Goal: Information Seeking & Learning: Get advice/opinions

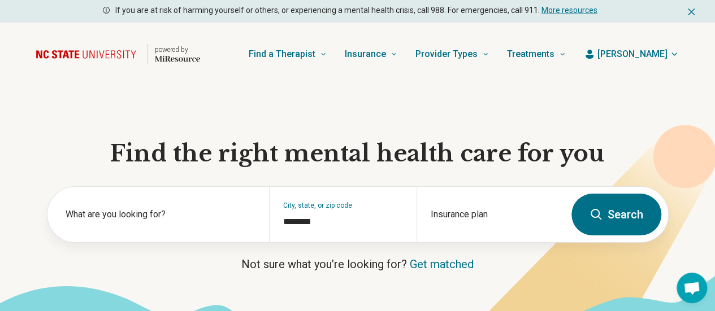
click at [626, 215] on button "Search" at bounding box center [616, 215] width 90 height 42
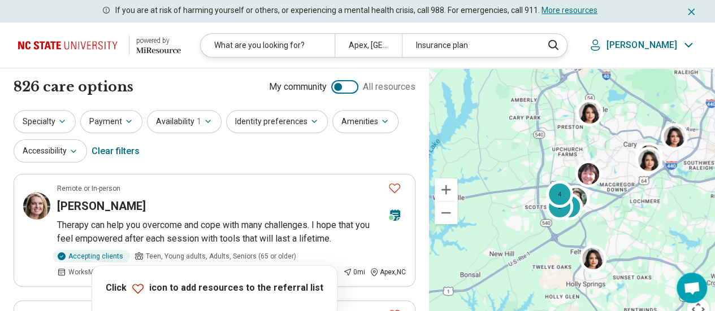
click at [58, 120] on icon "button" at bounding box center [62, 121] width 9 height 9
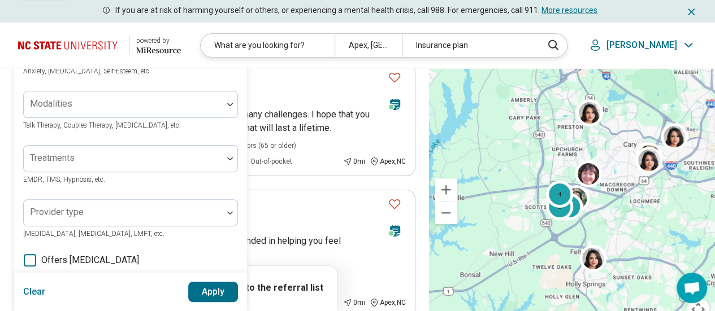
click at [90, 64] on div "Areas of focus" at bounding box center [130, 50] width 215 height 27
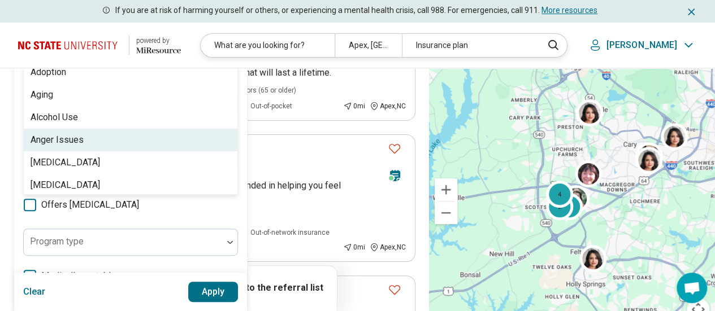
scroll to position [174, 0]
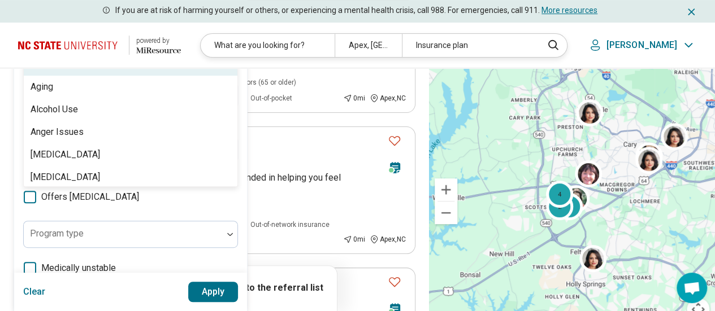
click at [107, 55] on img at bounding box center [70, 45] width 104 height 27
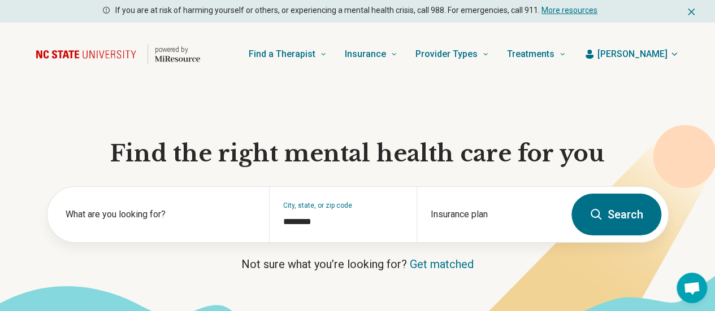
click at [616, 216] on button "Search" at bounding box center [616, 215] width 90 height 42
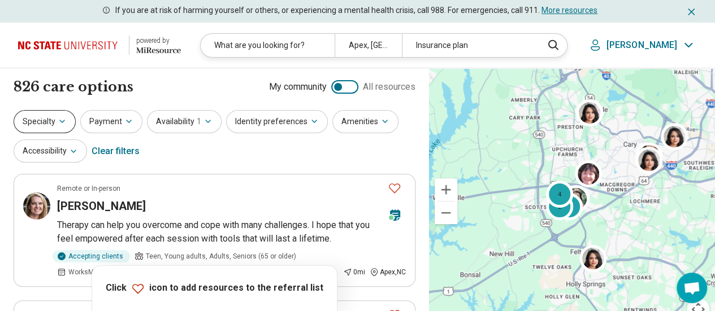
click at [49, 119] on button "Specialty" at bounding box center [45, 121] width 62 height 23
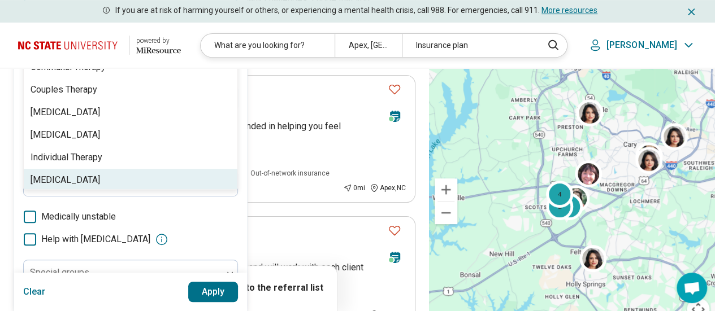
click at [112, 216] on div "Areas of focus Anxiety, [MEDICAL_DATA], Self-Esteem, etc. 8 results available. …" at bounding box center [130, 131] width 215 height 419
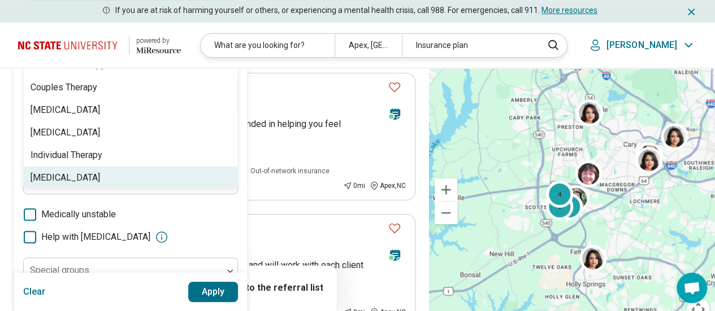
scroll to position [228, 0]
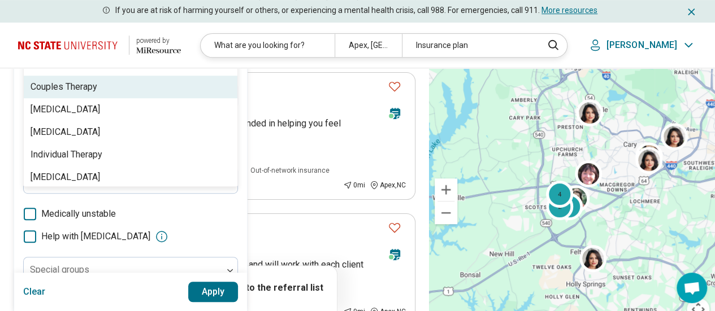
click at [116, 77] on div "Couples Therapy" at bounding box center [131, 87] width 214 height 23
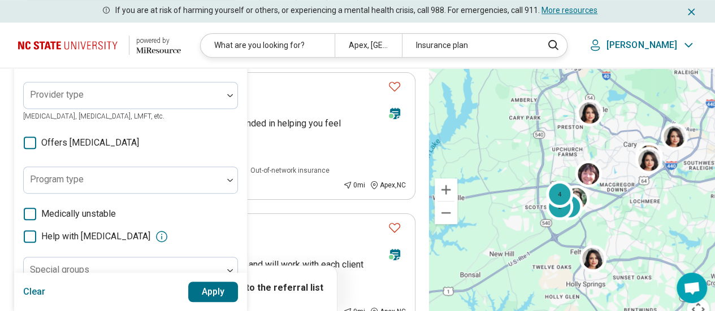
click at [199, 290] on button "Apply" at bounding box center [213, 292] width 50 height 20
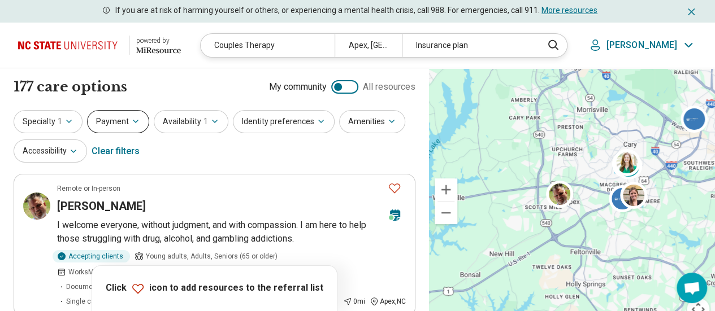
click at [123, 121] on button "Payment" at bounding box center [118, 121] width 62 height 23
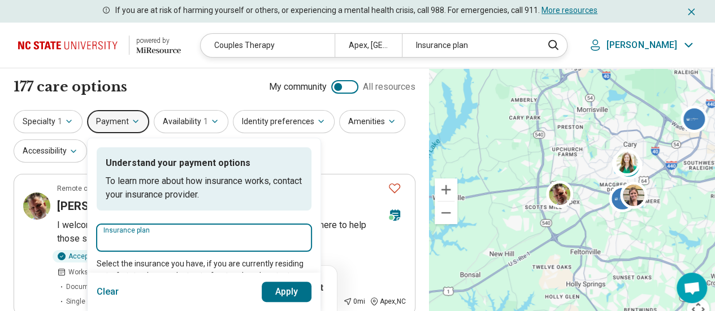
click at [137, 236] on input "Insurance plan" at bounding box center [203, 241] width 201 height 14
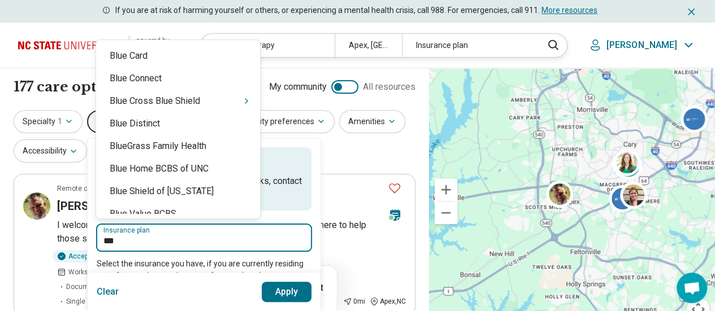
type input "****"
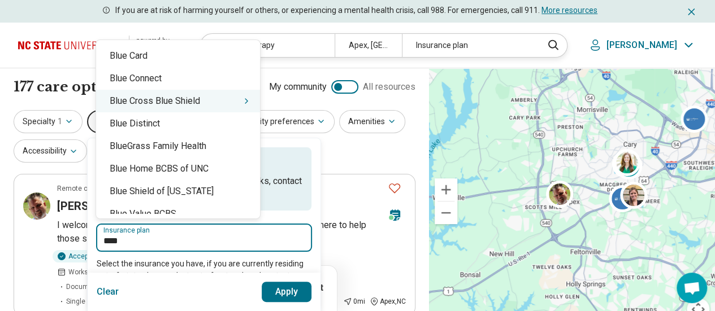
click at [158, 104] on div "Blue Cross Blue Shield" at bounding box center [178, 101] width 164 height 23
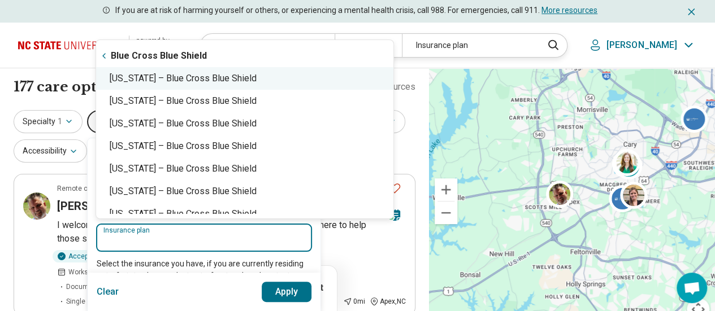
click at [174, 83] on div "[US_STATE] – Blue Cross Blue Shield" at bounding box center [244, 78] width 297 height 23
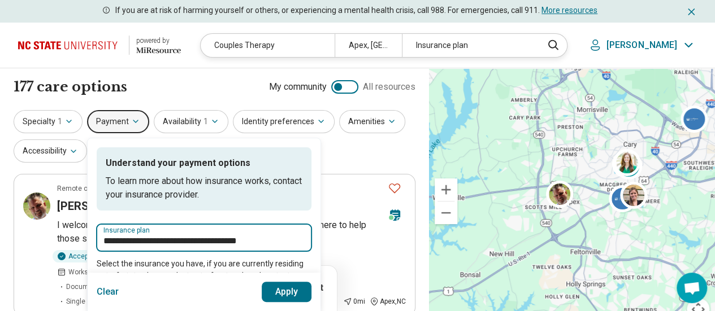
type input "**********"
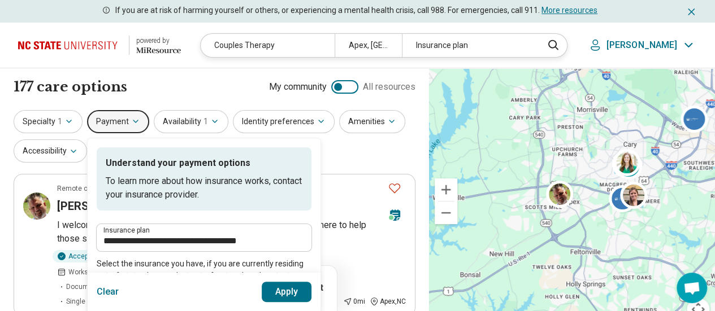
click at [276, 292] on button "Apply" at bounding box center [287, 292] width 50 height 20
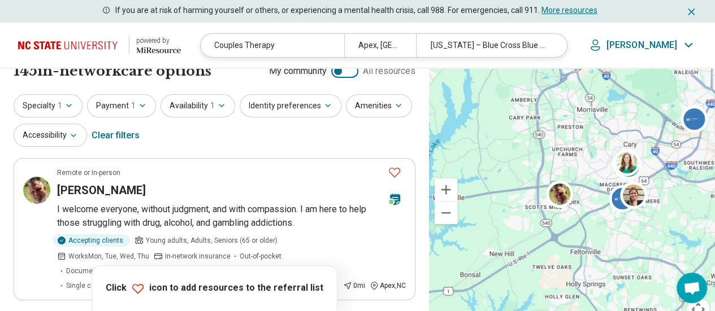
scroll to position [12, 0]
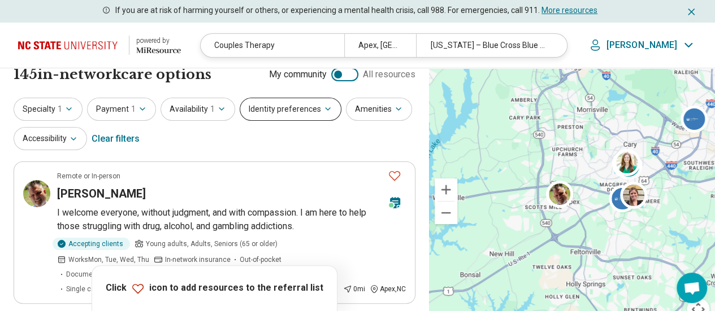
click at [271, 111] on button "Identity preferences" at bounding box center [290, 109] width 102 height 23
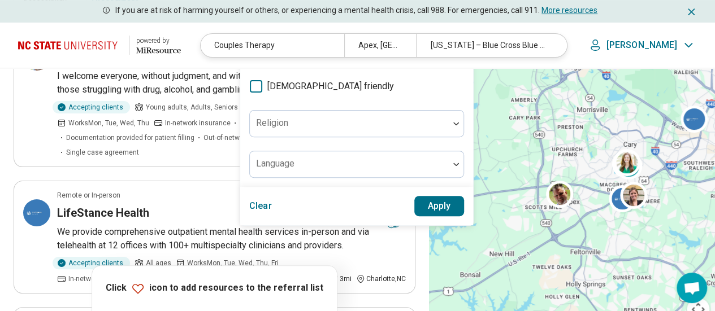
scroll to position [146, 0]
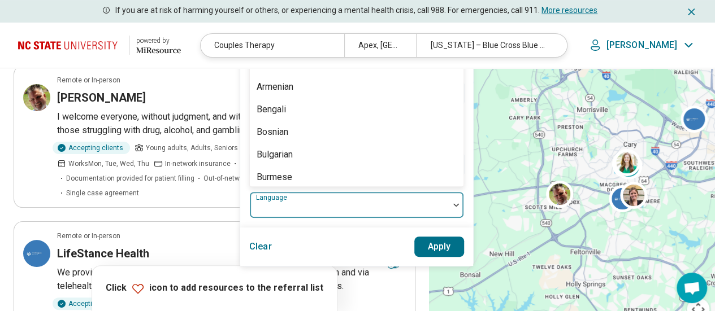
click at [438, 191] on div "57 results available. Use Up and Down to choose options, press Enter to select …" at bounding box center [356, 204] width 215 height 27
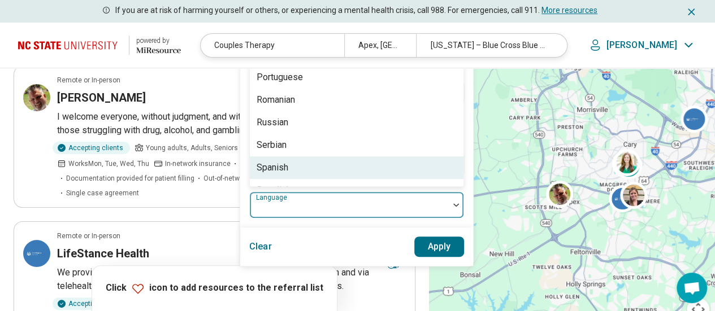
scroll to position [927, 0]
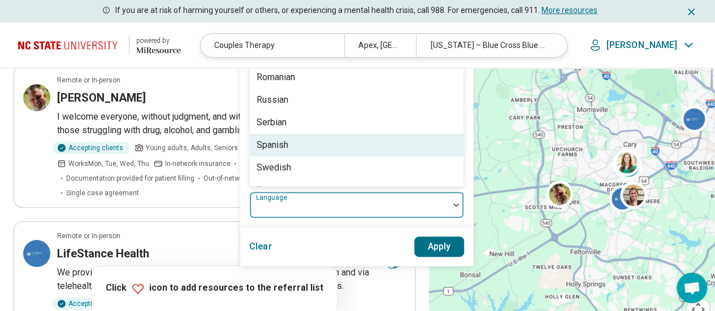
click at [377, 150] on div "Spanish" at bounding box center [357, 145] width 214 height 23
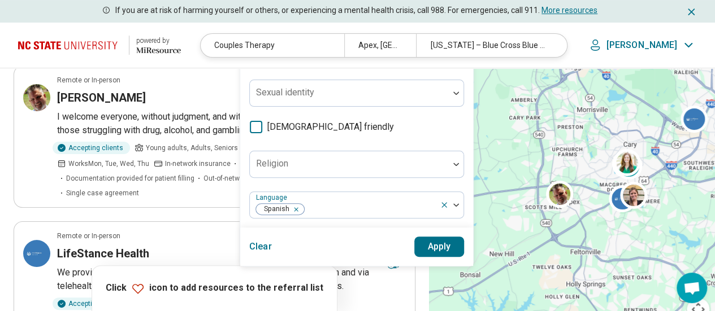
click at [424, 240] on button "Apply" at bounding box center [439, 247] width 50 height 20
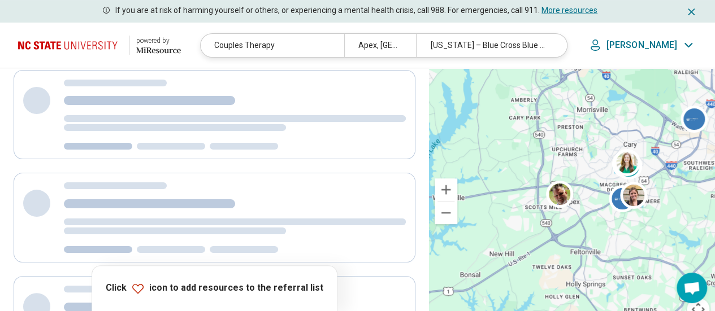
scroll to position [0, 0]
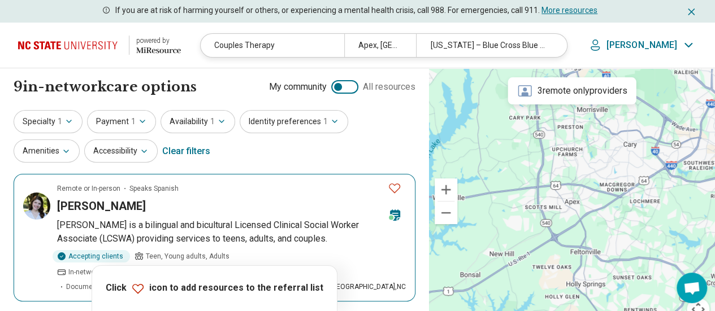
click at [395, 188] on icon "Favorite" at bounding box center [394, 188] width 14 height 14
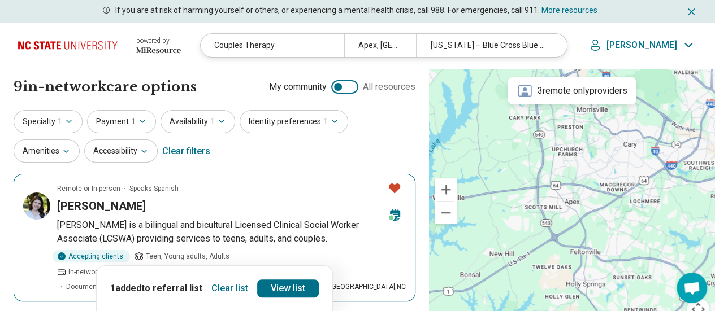
click at [395, 188] on icon "Favorite" at bounding box center [394, 189] width 11 height 10
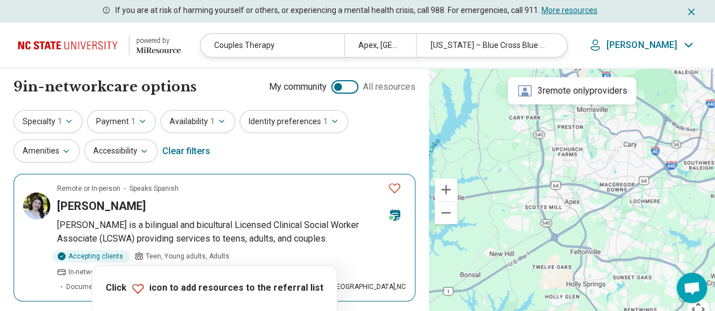
click at [395, 189] on icon "Favorite" at bounding box center [394, 188] width 14 height 14
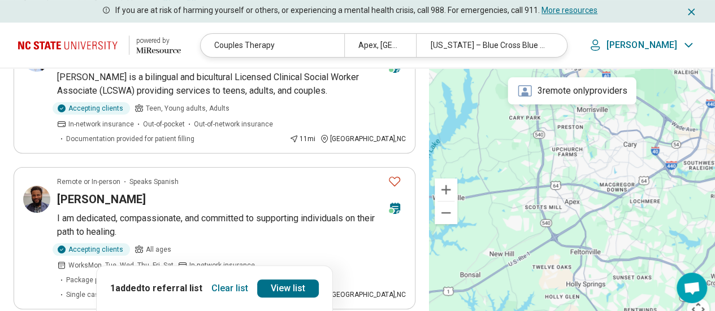
scroll to position [154, 0]
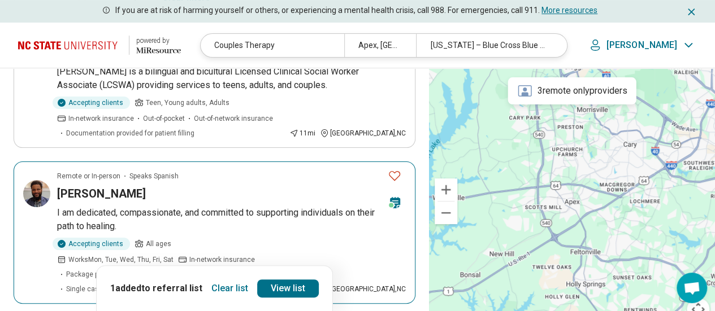
click at [397, 175] on icon "Favorite" at bounding box center [394, 176] width 14 height 14
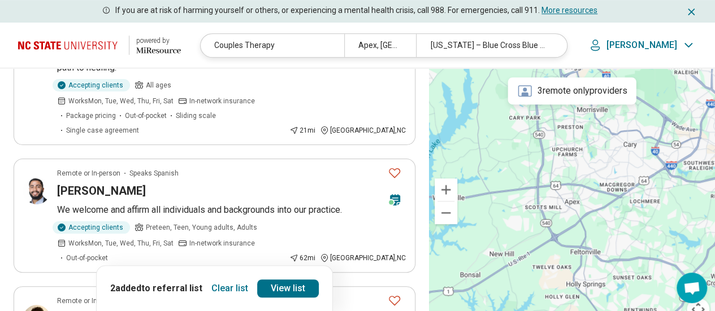
scroll to position [310, 0]
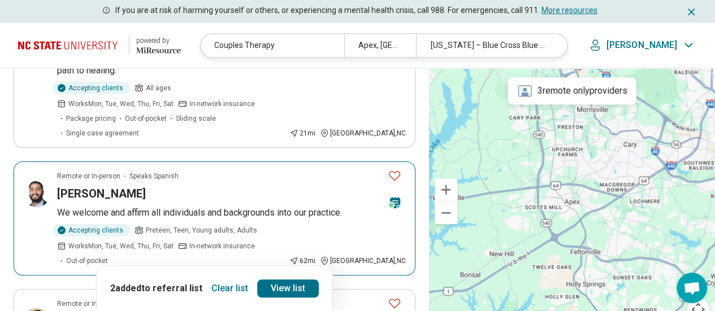
click at [392, 169] on icon "Favorite" at bounding box center [394, 176] width 14 height 14
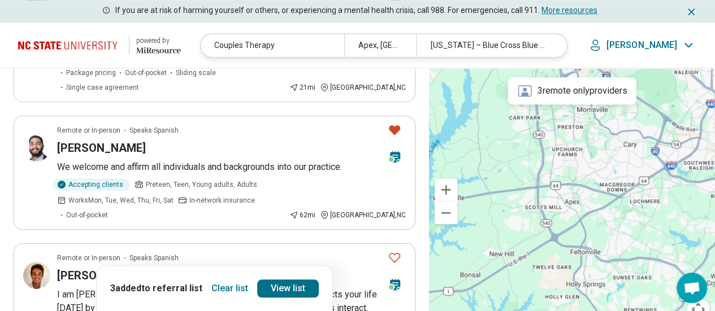
scroll to position [345, 0]
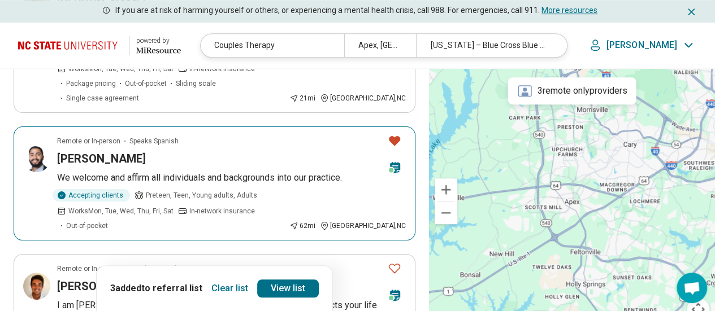
click at [399, 134] on icon "Favorite" at bounding box center [394, 141] width 14 height 14
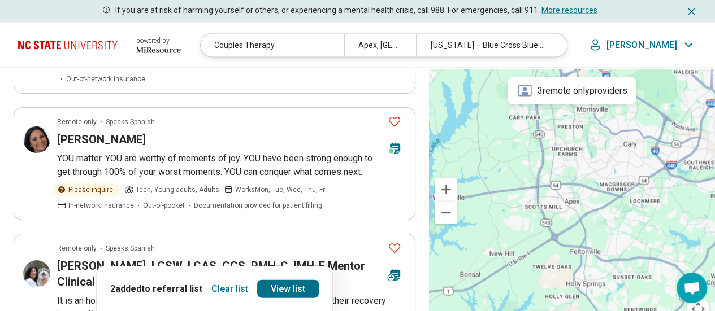
scroll to position [1083, 0]
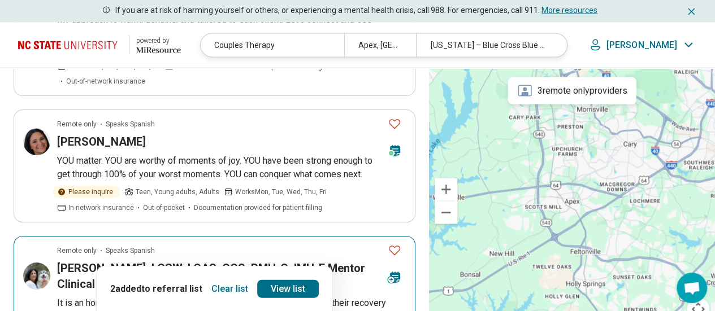
click at [393, 243] on icon "Favorite" at bounding box center [394, 250] width 14 height 14
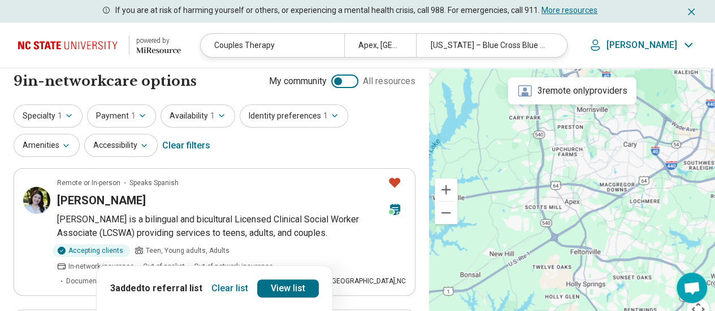
scroll to position [0, 0]
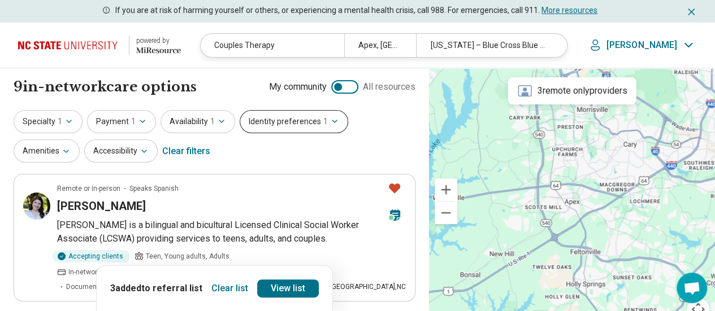
click at [272, 123] on button "Identity preferences 1" at bounding box center [293, 121] width 108 height 23
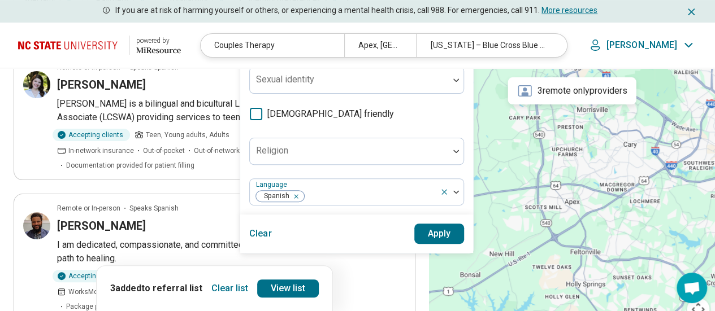
scroll to position [124, 0]
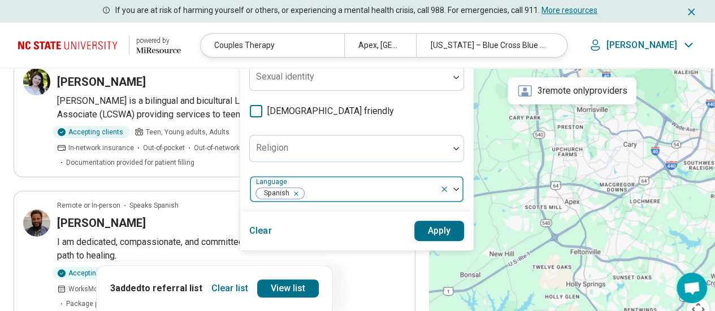
click at [276, 190] on span "Spanish" at bounding box center [274, 193] width 37 height 11
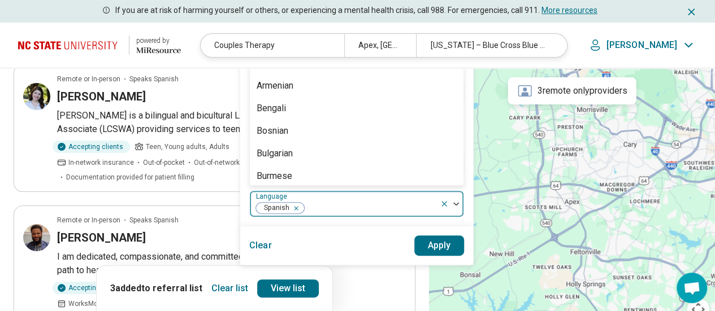
scroll to position [108, 0]
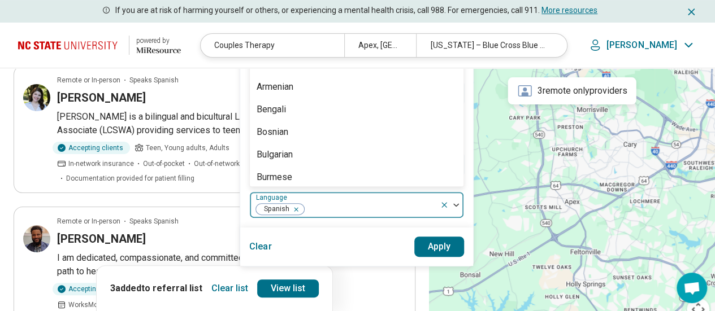
click at [291, 207] on icon "Remove [object Object]" at bounding box center [293, 210] width 8 height 8
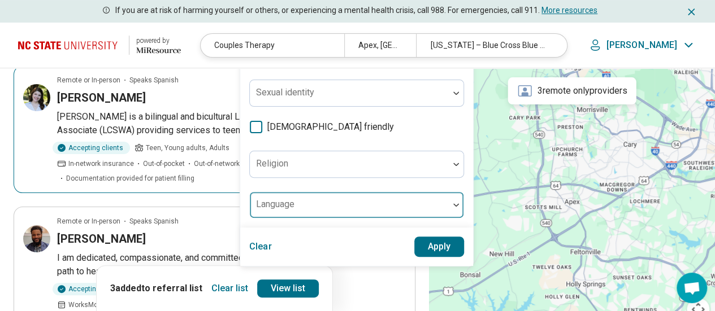
click at [147, 94] on div "[PERSON_NAME]" at bounding box center [217, 98] width 321 height 16
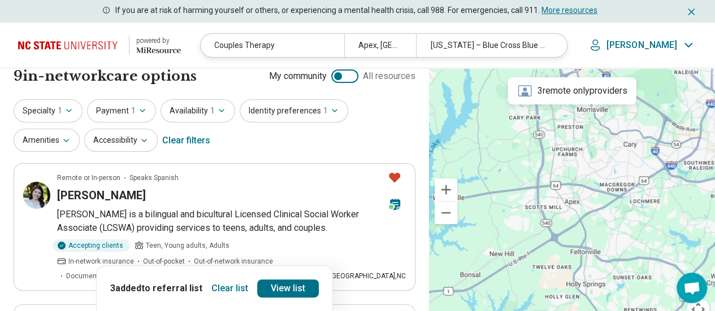
scroll to position [6, 0]
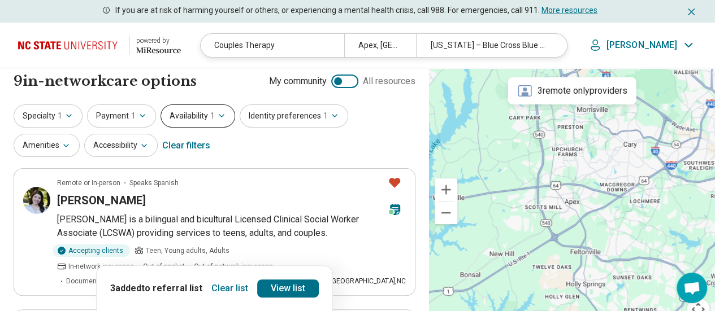
click at [180, 110] on button "Availability 1" at bounding box center [197, 115] width 75 height 23
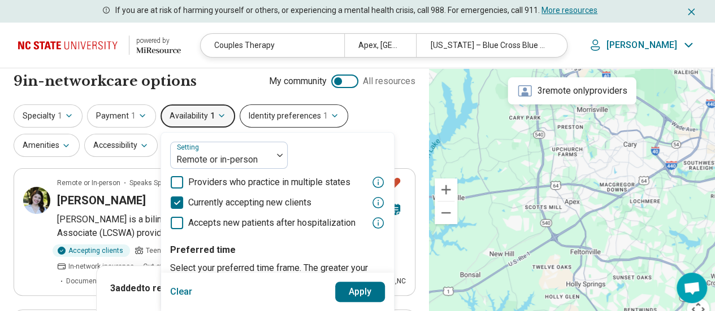
click at [263, 117] on button "Identity preferences 1" at bounding box center [293, 115] width 108 height 23
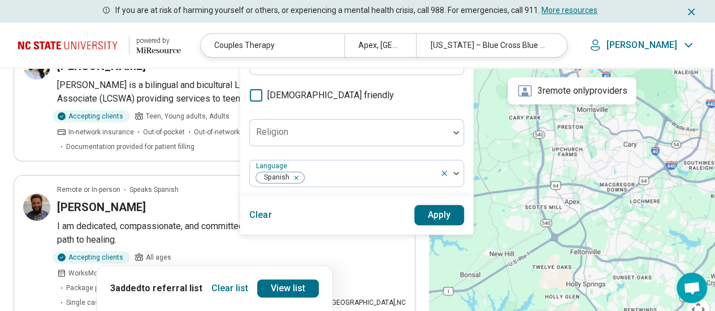
scroll to position [143, 0]
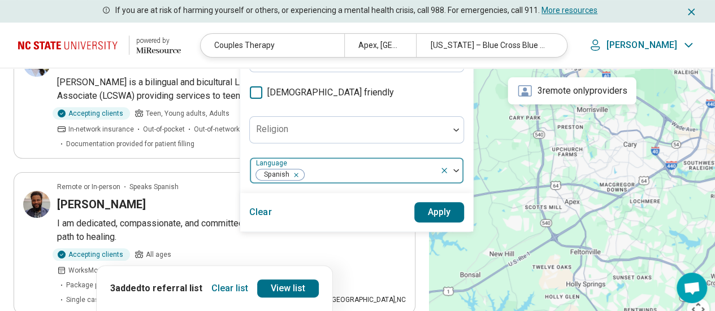
click at [439, 171] on icon at bounding box center [443, 170] width 9 height 9
click at [443, 207] on button "Apply" at bounding box center [439, 212] width 50 height 20
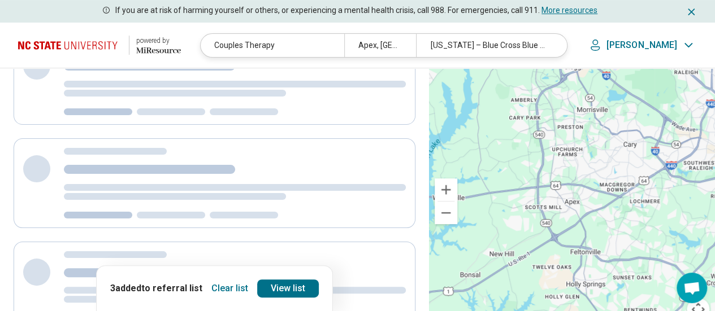
scroll to position [0, 0]
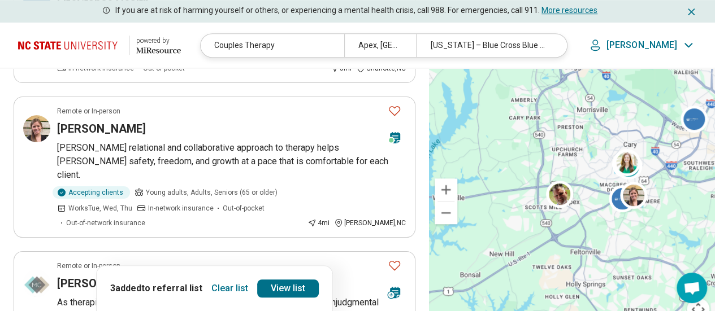
scroll to position [363, 0]
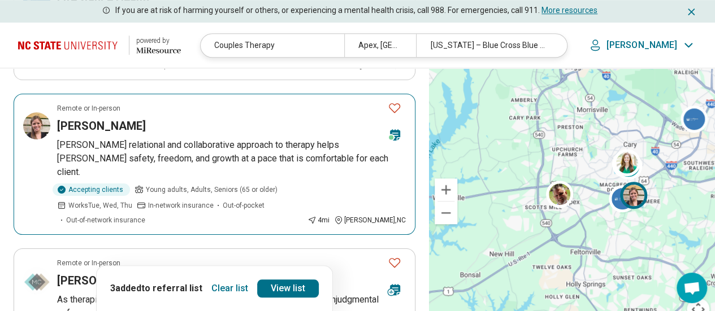
click at [394, 107] on icon "Favorite" at bounding box center [394, 108] width 14 height 14
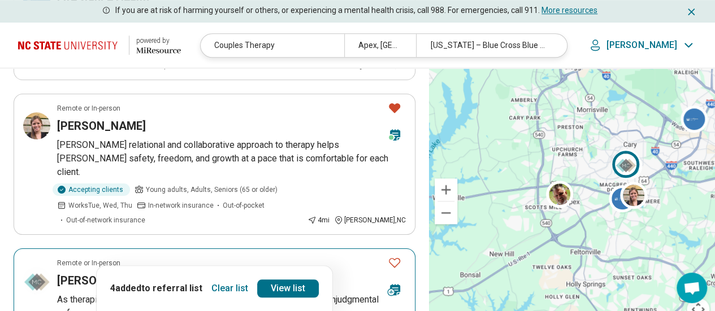
click at [393, 256] on icon "Favorite" at bounding box center [394, 263] width 14 height 14
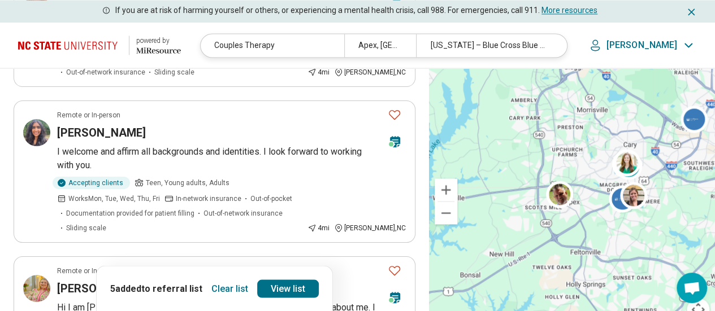
scroll to position [946, 0]
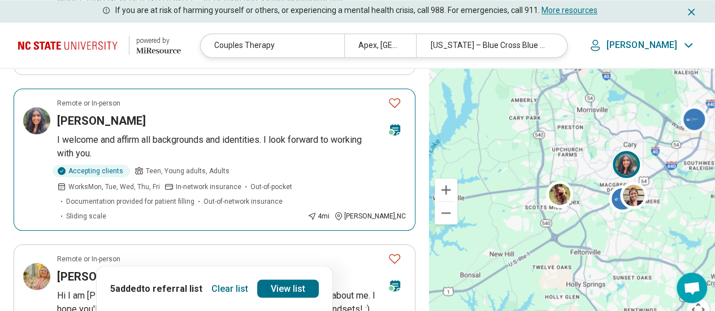
click at [394, 96] on icon "Favorite" at bounding box center [394, 103] width 14 height 14
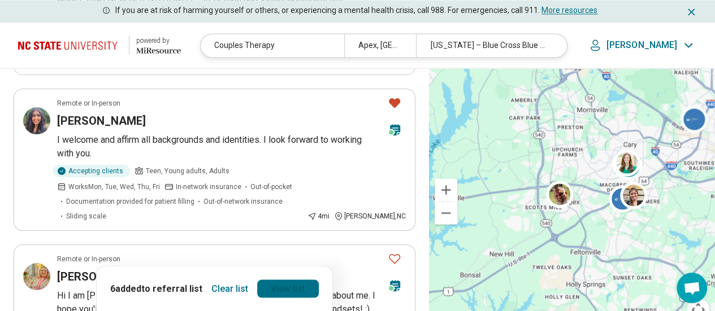
click at [284, 285] on link "View list" at bounding box center [288, 289] width 62 height 18
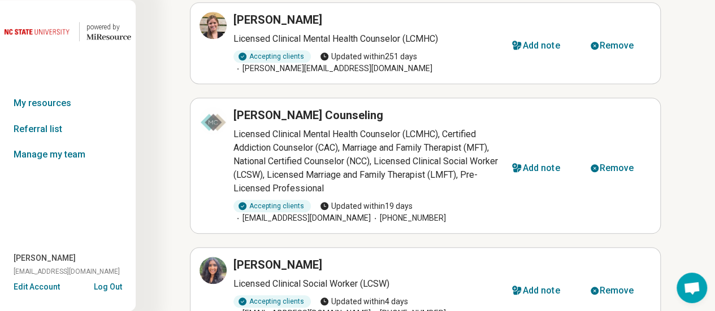
scroll to position [424, 0]
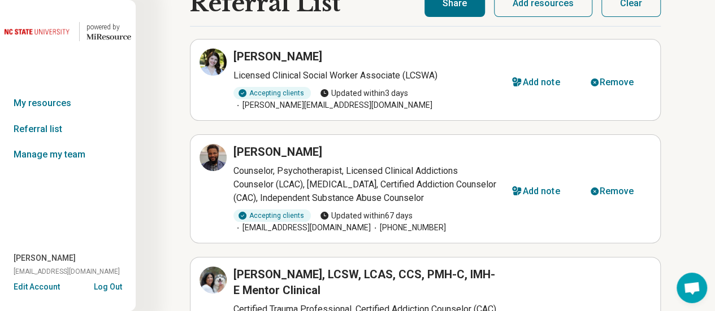
scroll to position [0, 0]
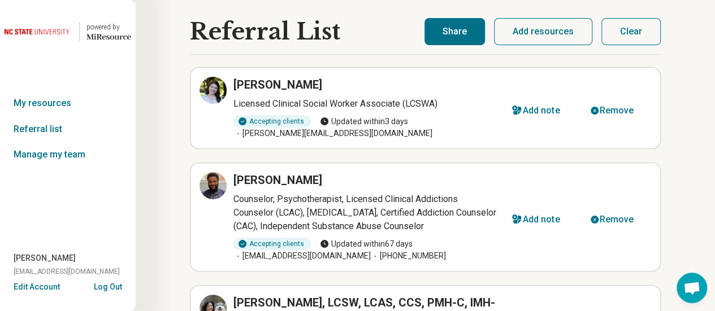
click at [448, 31] on button "Share" at bounding box center [454, 31] width 60 height 27
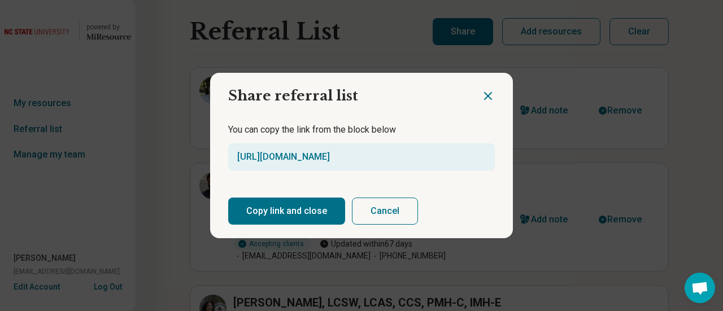
click at [286, 211] on button "Copy link and close" at bounding box center [286, 211] width 117 height 27
